Goal: Entertainment & Leisure: Consume media (video, audio)

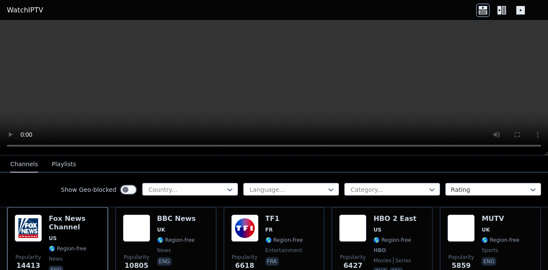
scroll to position [109, 0]
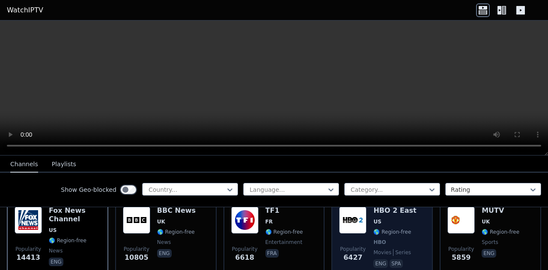
click at [357, 224] on img at bounding box center [352, 220] width 27 height 27
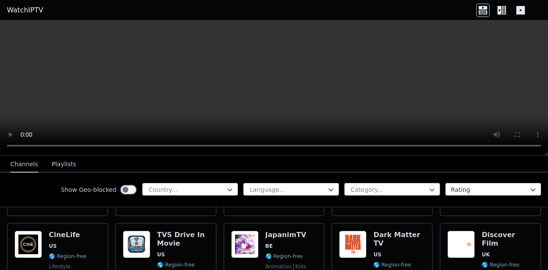
scroll to position [409, 0]
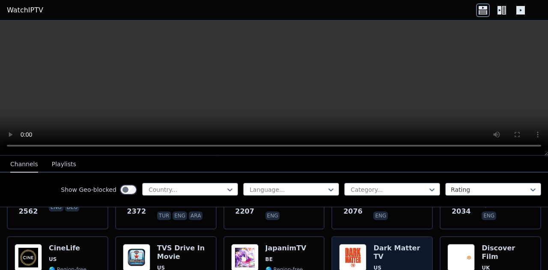
click at [348, 249] on img at bounding box center [352, 257] width 27 height 27
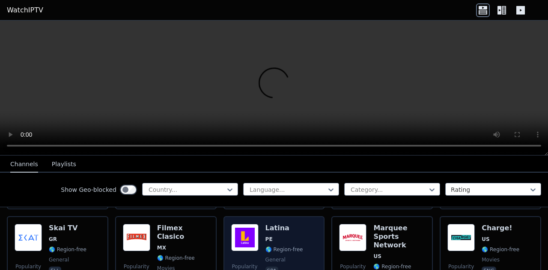
scroll to position [837, 0]
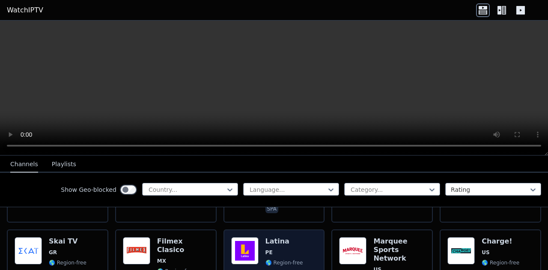
click at [248, 245] on img at bounding box center [244, 251] width 27 height 27
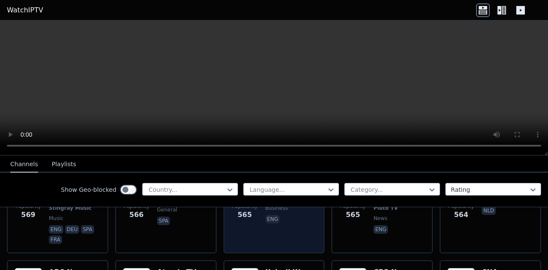
scroll to position [2377, 0]
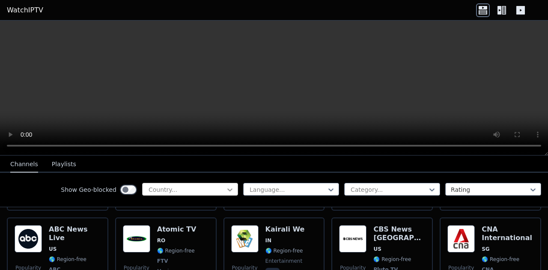
click at [226, 191] on icon at bounding box center [230, 190] width 9 height 9
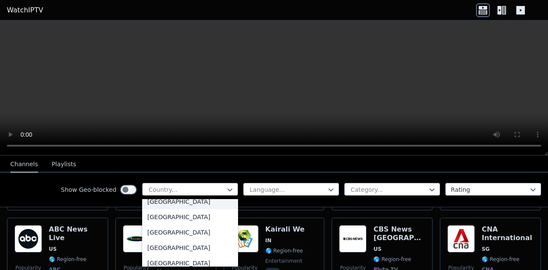
scroll to position [514, 0]
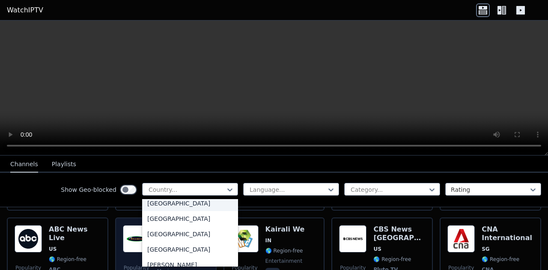
click at [168, 208] on div "[GEOGRAPHIC_DATA]" at bounding box center [190, 203] width 96 height 15
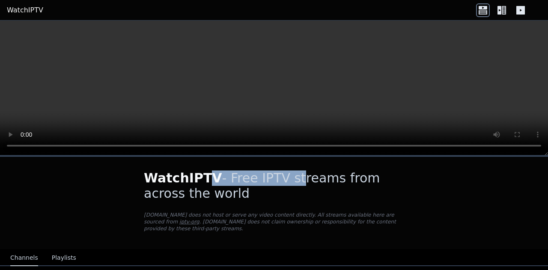
drag, startPoint x: 199, startPoint y: 186, endPoint x: 275, endPoint y: 183, distance: 75.4
click at [275, 183] on h1 "WatchIPTV - Free IPTV streams from across the world" at bounding box center [274, 186] width 260 height 31
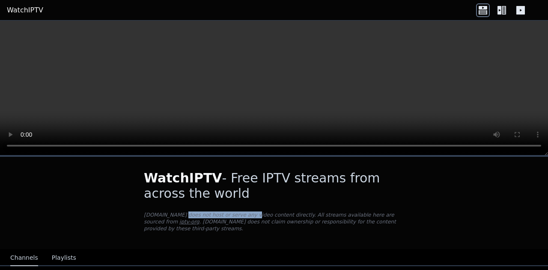
drag, startPoint x: 174, startPoint y: 212, endPoint x: 233, endPoint y: 205, distance: 59.4
click at [233, 206] on div "WatchIPTV - Free IPTV streams from across the world [DOMAIN_NAME] does not host…" at bounding box center [274, 203] width 288 height 92
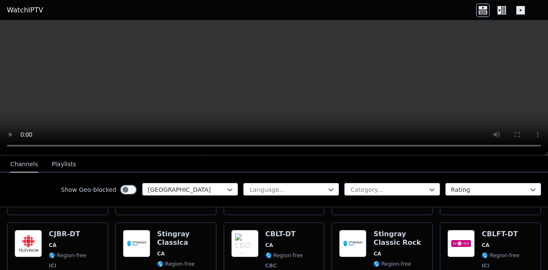
scroll to position [257, 0]
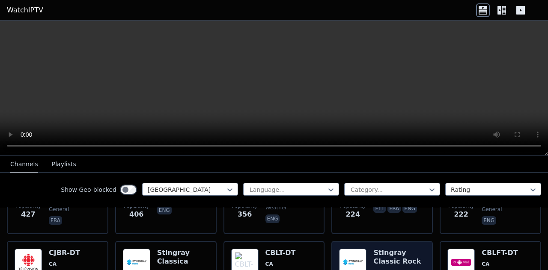
click at [359, 253] on img at bounding box center [352, 262] width 27 height 27
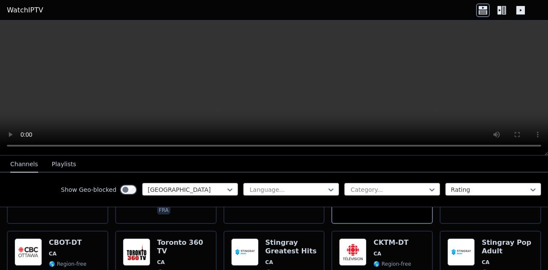
scroll to position [385, 0]
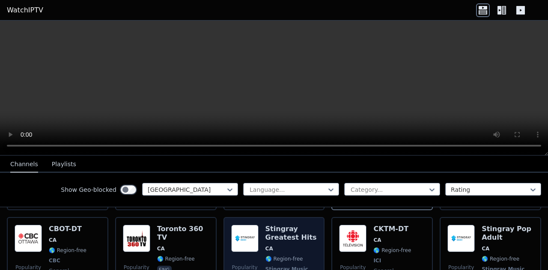
click at [245, 232] on img at bounding box center [244, 238] width 27 height 27
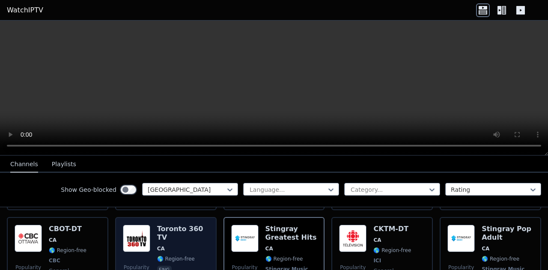
click at [131, 234] on img at bounding box center [136, 238] width 27 height 27
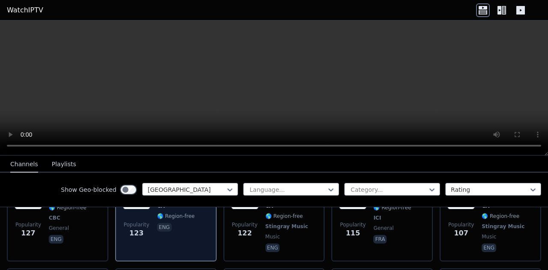
click at [193, 245] on div "Toronto 360 TV CA 🌎 Region-free eng" at bounding box center [183, 218] width 52 height 72
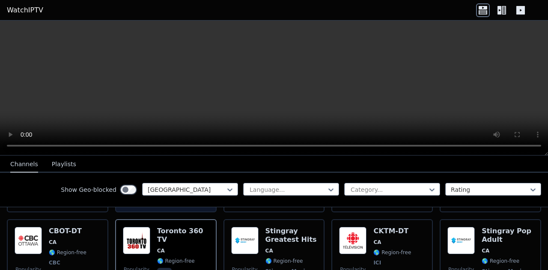
scroll to position [342, 0]
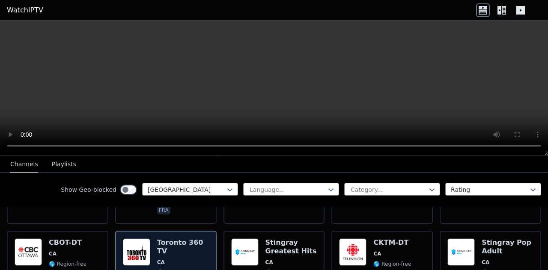
scroll to position [385, 0]
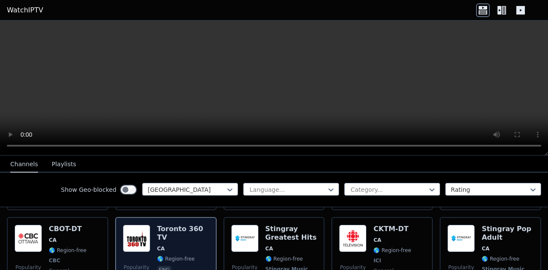
click at [129, 236] on img at bounding box center [136, 238] width 27 height 27
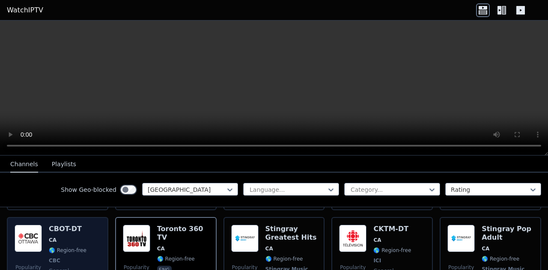
click at [21, 235] on img at bounding box center [28, 238] width 27 height 27
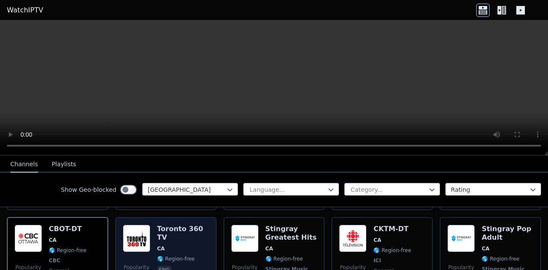
click at [137, 229] on img at bounding box center [136, 238] width 27 height 27
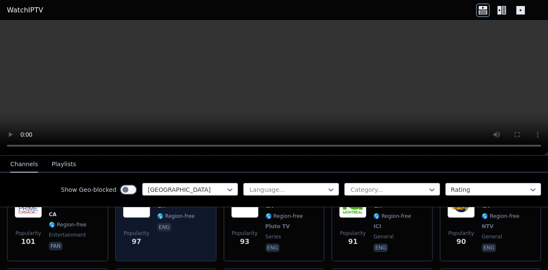
scroll to position [556, 0]
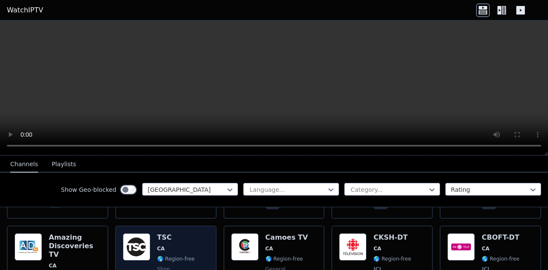
click at [148, 239] on img at bounding box center [136, 247] width 27 height 27
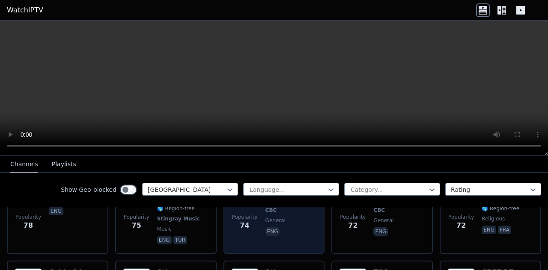
scroll to position [727, 0]
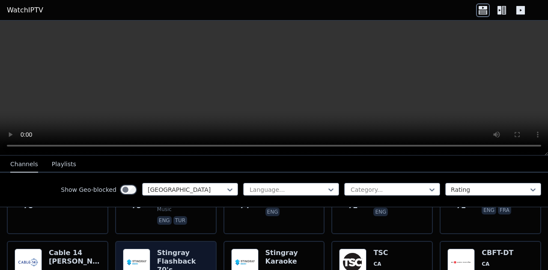
click at [144, 252] on img at bounding box center [136, 262] width 27 height 27
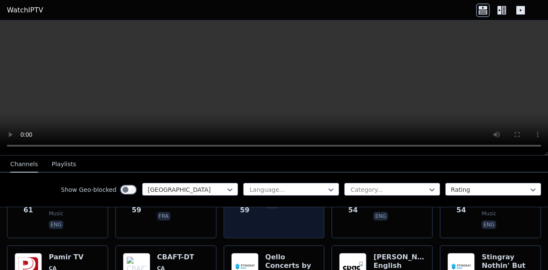
scroll to position [1027, 0]
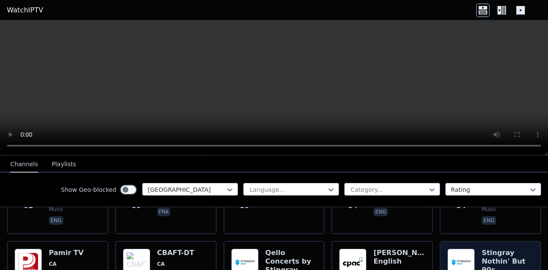
click at [469, 249] on img at bounding box center [460, 262] width 27 height 27
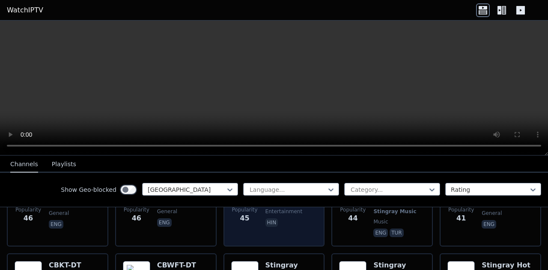
scroll to position [1198, 0]
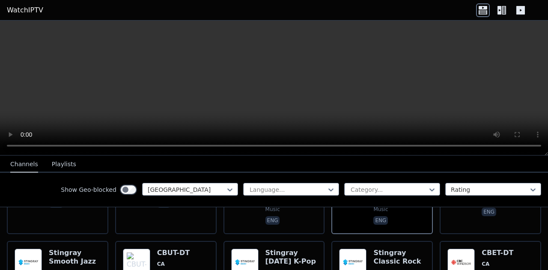
scroll to position [1284, 0]
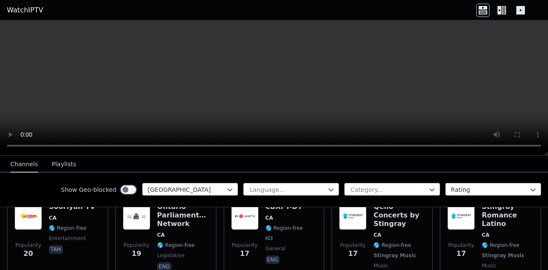
scroll to position [1926, 0]
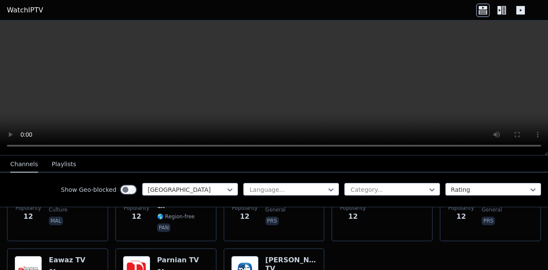
scroll to position [2274, 0]
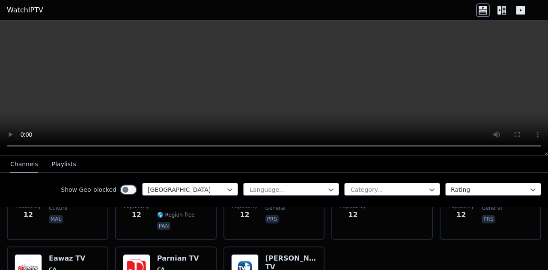
drag, startPoint x: 244, startPoint y: 249, endPoint x: 373, endPoint y: 240, distance: 129.5
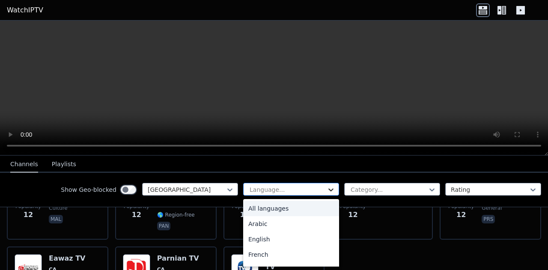
click at [328, 190] on icon at bounding box center [330, 190] width 5 height 3
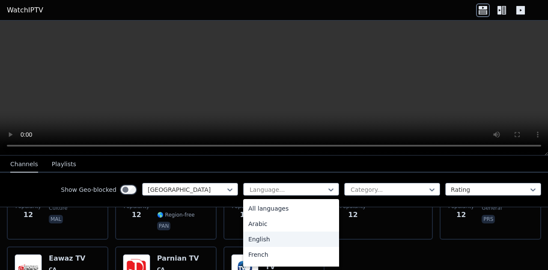
click at [271, 240] on div "English" at bounding box center [291, 239] width 96 height 15
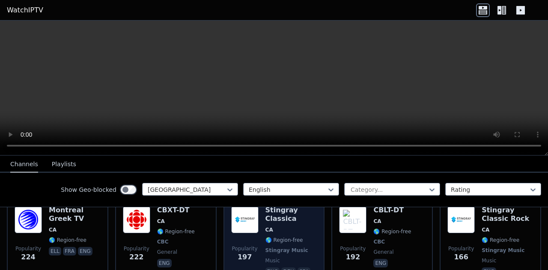
scroll to position [171, 0]
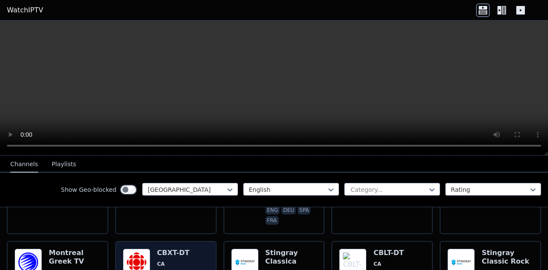
click at [142, 264] on img at bounding box center [136, 262] width 27 height 27
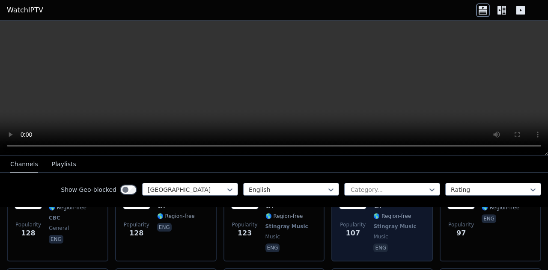
scroll to position [300, 0]
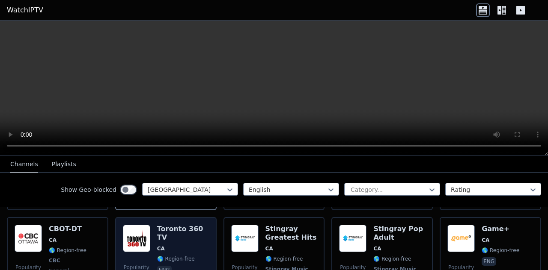
click at [135, 234] on img at bounding box center [136, 238] width 27 height 27
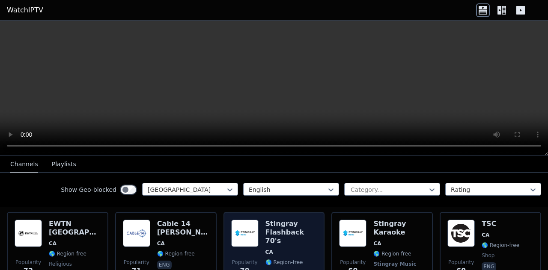
scroll to position [599, 0]
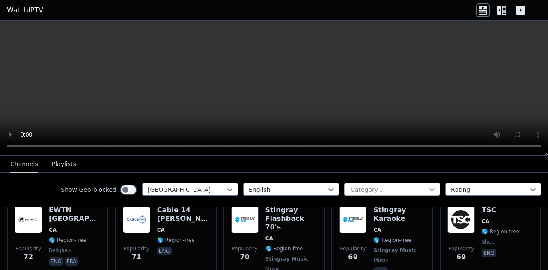
click at [428, 189] on icon at bounding box center [432, 190] width 9 height 9
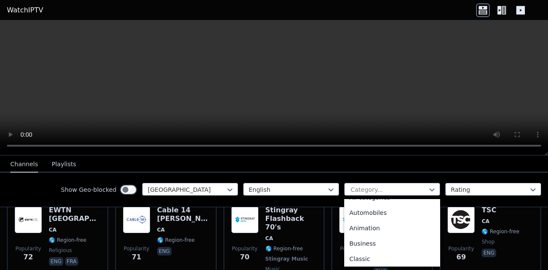
scroll to position [9, 0]
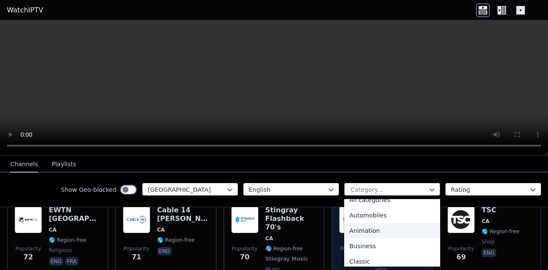
click at [367, 227] on div "Animation" at bounding box center [392, 230] width 96 height 15
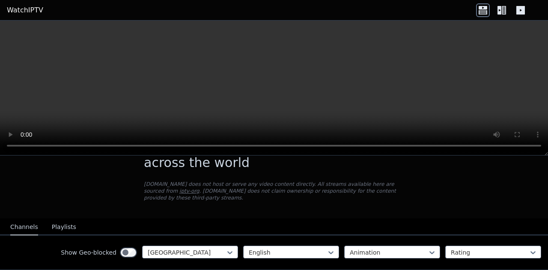
scroll to position [66, 0]
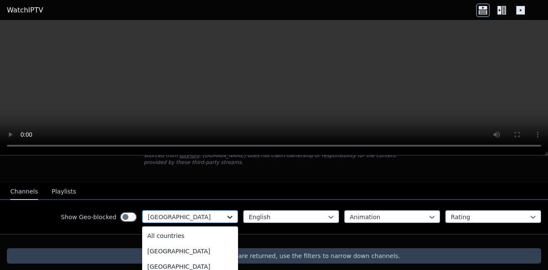
click at [226, 213] on icon at bounding box center [230, 217] width 9 height 9
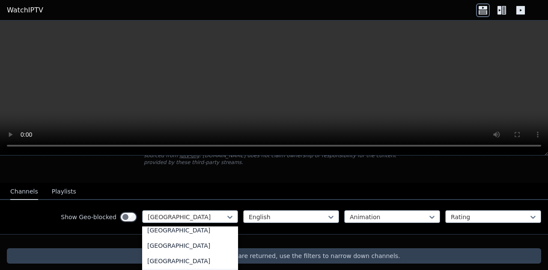
scroll to position [0, 0]
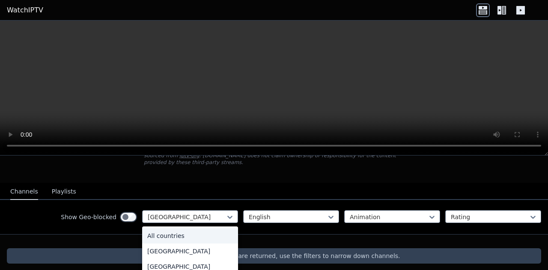
click at [197, 230] on div "All countries" at bounding box center [190, 236] width 96 height 15
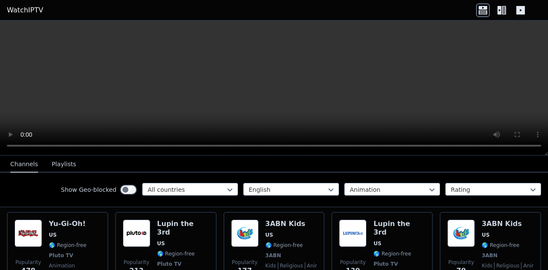
scroll to position [109, 0]
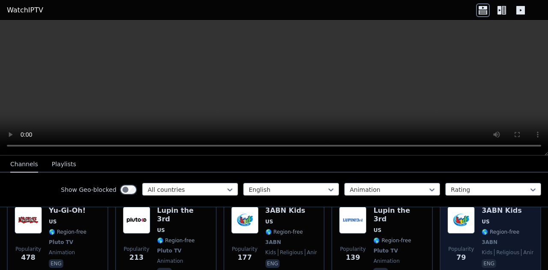
click at [453, 217] on img at bounding box center [460, 220] width 27 height 27
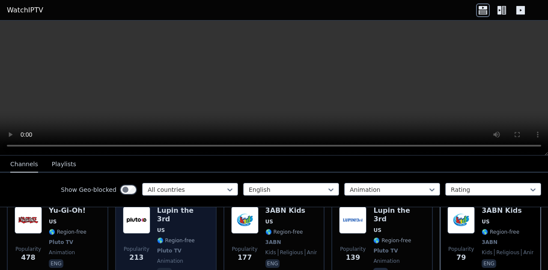
click at [142, 221] on img at bounding box center [136, 220] width 27 height 27
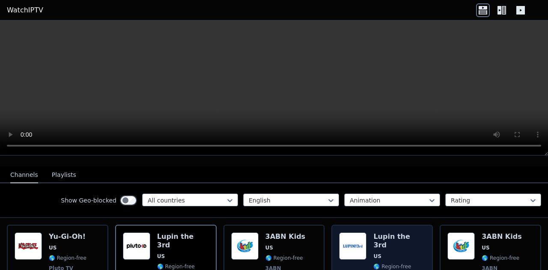
scroll to position [86, 0]
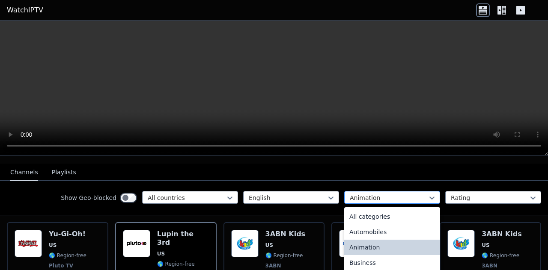
click at [419, 194] on div at bounding box center [389, 198] width 78 height 9
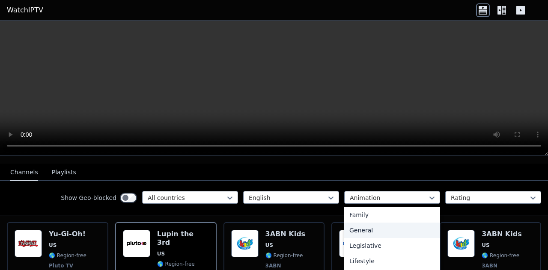
scroll to position [128, 0]
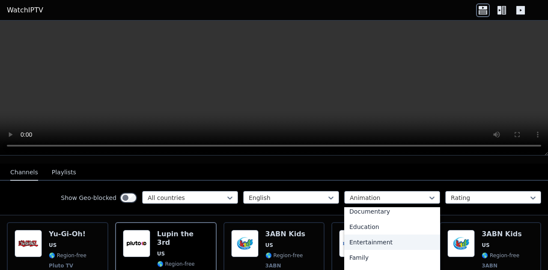
click at [374, 236] on div "Entertainment" at bounding box center [392, 242] width 96 height 15
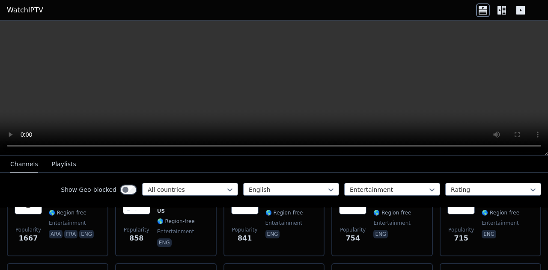
scroll to position [86, 0]
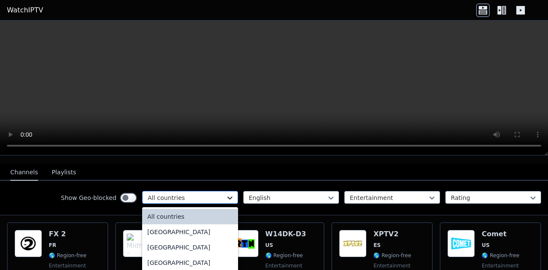
click at [226, 194] on icon at bounding box center [230, 198] width 9 height 9
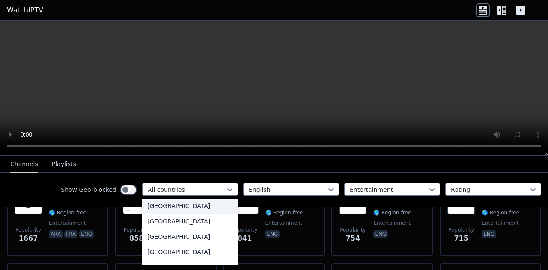
scroll to position [2990, 0]
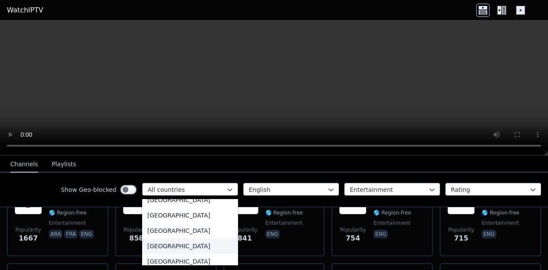
click at [184, 241] on div "[GEOGRAPHIC_DATA]" at bounding box center [190, 246] width 96 height 15
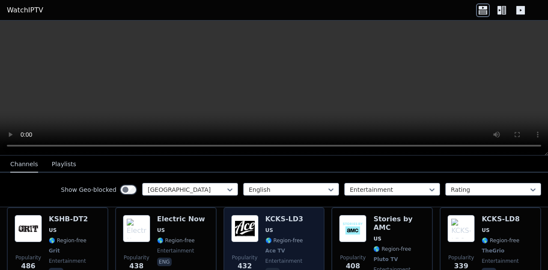
scroll to position [171, 0]
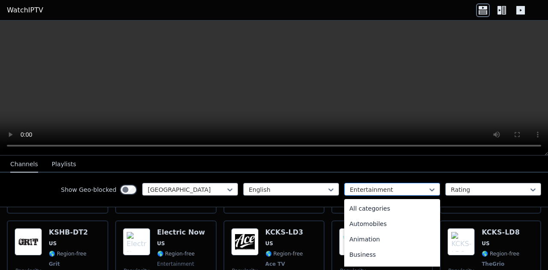
click at [361, 194] on div "Entertainment" at bounding box center [392, 189] width 96 height 13
click at [358, 208] on div "All categories" at bounding box center [392, 208] width 96 height 15
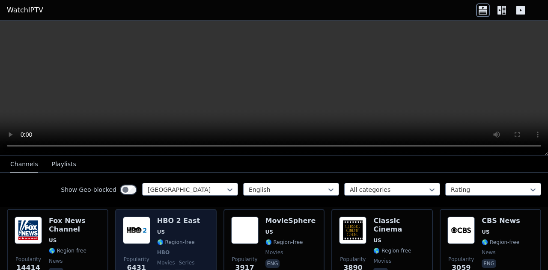
scroll to position [86, 0]
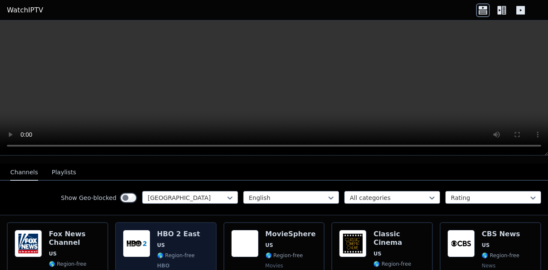
click at [125, 242] on img at bounding box center [136, 243] width 27 height 27
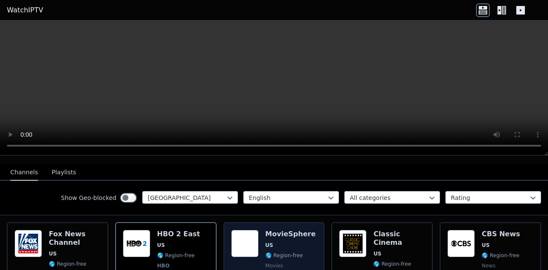
click at [242, 240] on img at bounding box center [244, 243] width 27 height 27
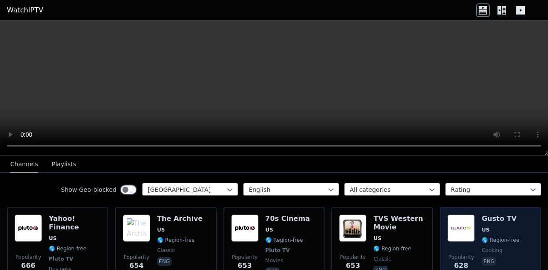
scroll to position [727, 0]
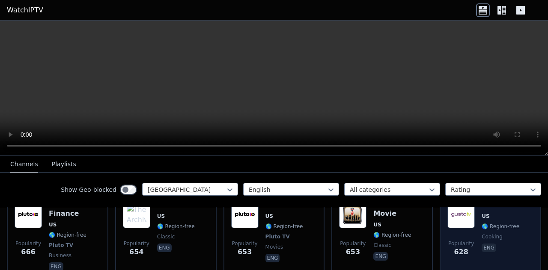
click at [465, 219] on div "Popularity 628" at bounding box center [460, 237] width 27 height 72
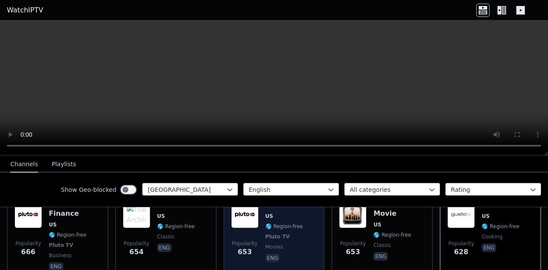
scroll to position [770, 0]
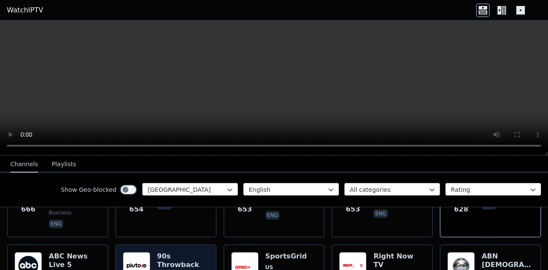
click at [129, 252] on img at bounding box center [136, 265] width 27 height 27
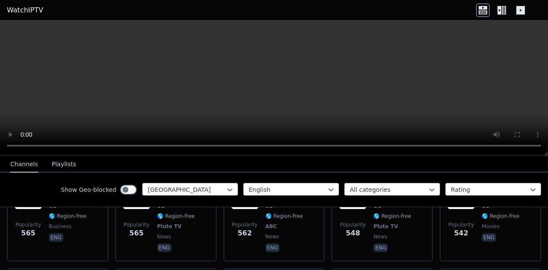
scroll to position [984, 0]
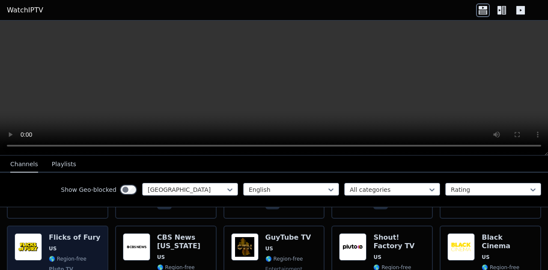
click at [45, 234] on div "Popularity 528 Flicks of Fury US 🌎 Region-free Pluto TV movies eng" at bounding box center [58, 270] width 86 height 72
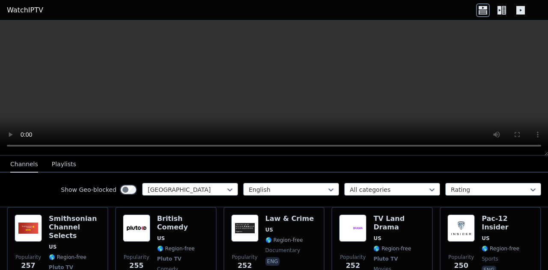
scroll to position [1712, 0]
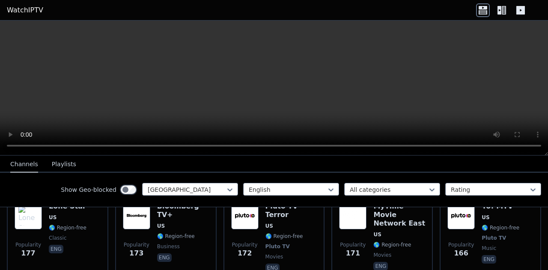
scroll to position [2354, 0]
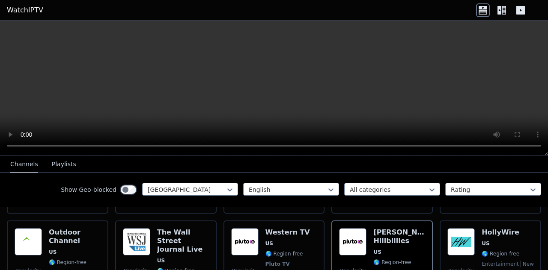
scroll to position [2439, 0]
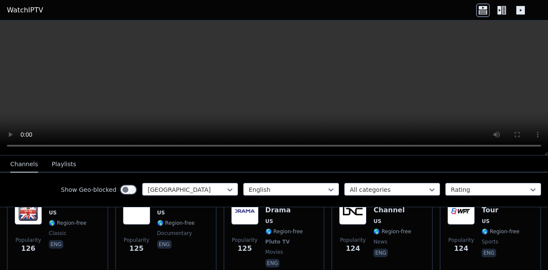
scroll to position [3081, 0]
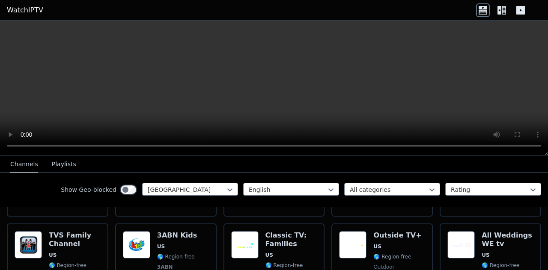
scroll to position [4236, 0]
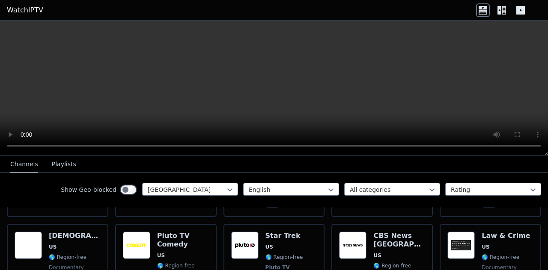
scroll to position [4579, 0]
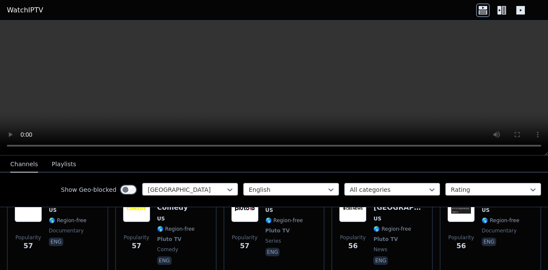
scroll to position [4662, 0]
